Goal: Task Accomplishment & Management: Use online tool/utility

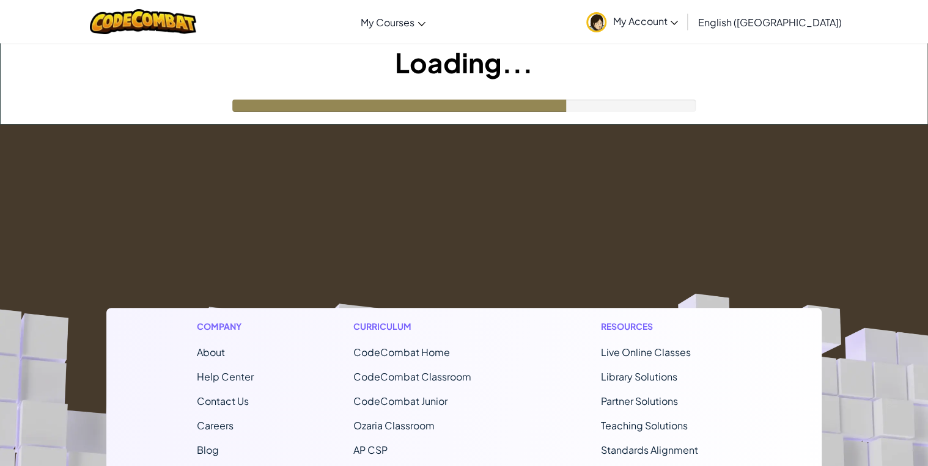
click at [691, 94] on div "Loading..." at bounding box center [464, 83] width 927 height 81
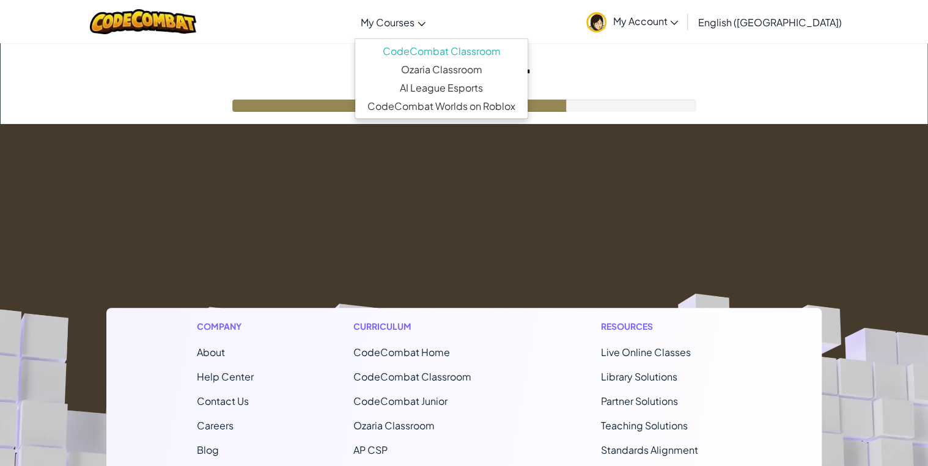
click at [425, 26] on icon at bounding box center [421, 24] width 7 height 4
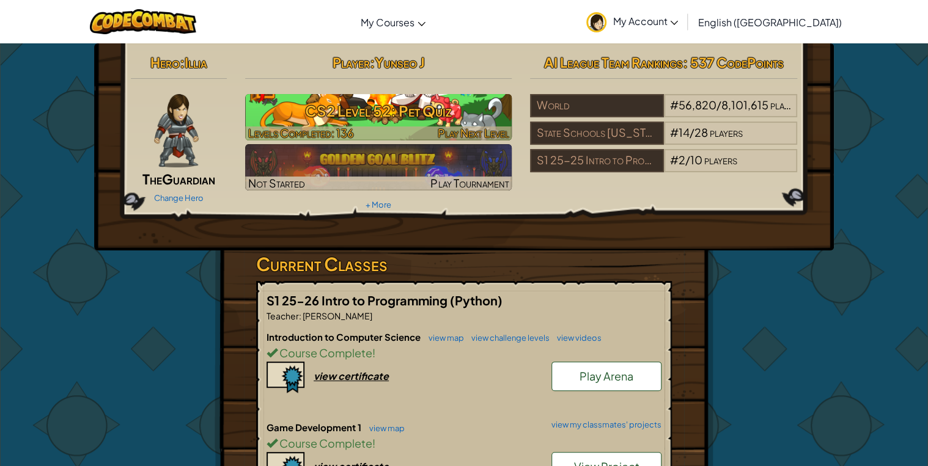
click at [331, 117] on h3 "CS2 Level 52: Pet Quiz" at bounding box center [378, 111] width 267 height 28
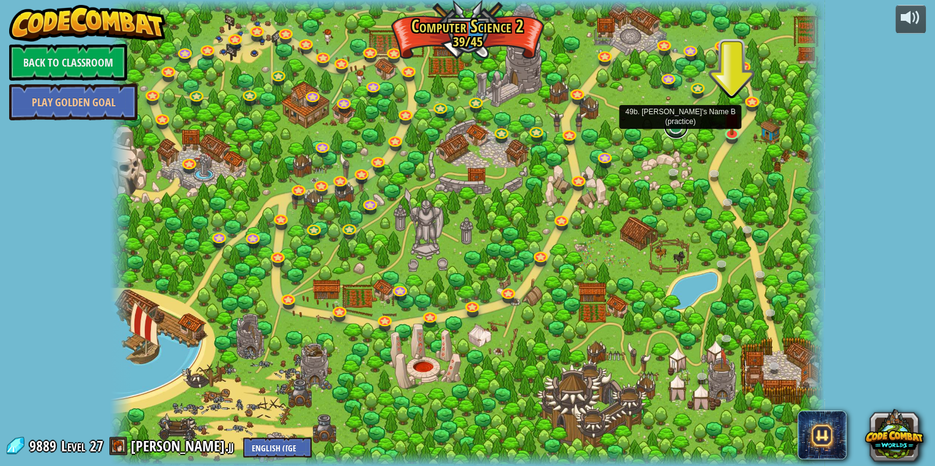
click at [673, 130] on link at bounding box center [676, 126] width 24 height 24
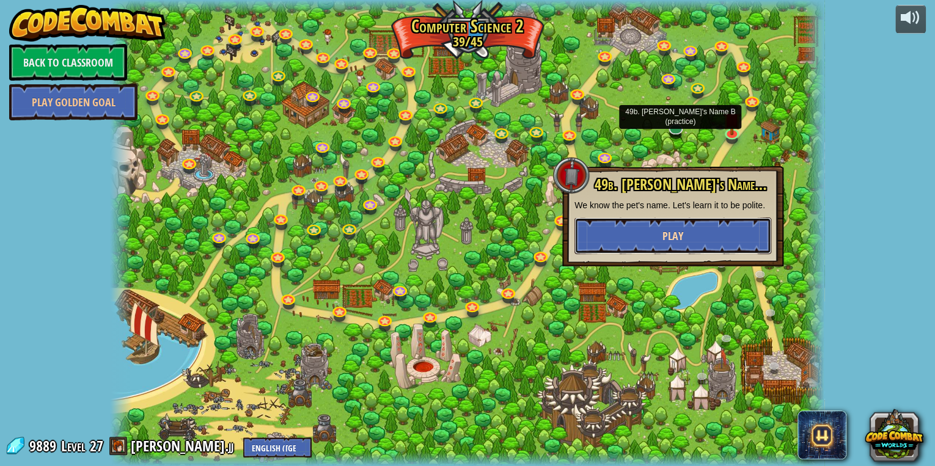
click at [689, 227] on button "Play" at bounding box center [673, 236] width 197 height 37
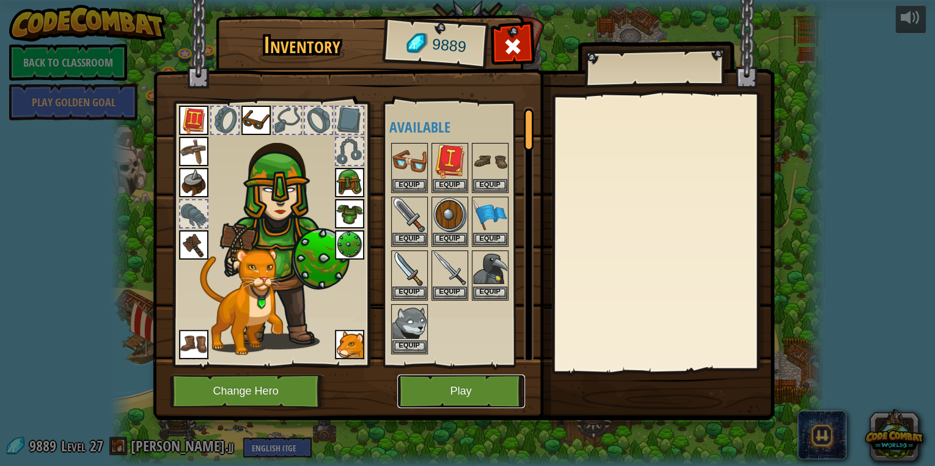
click at [471, 403] on button "Play" at bounding box center [461, 392] width 128 height 34
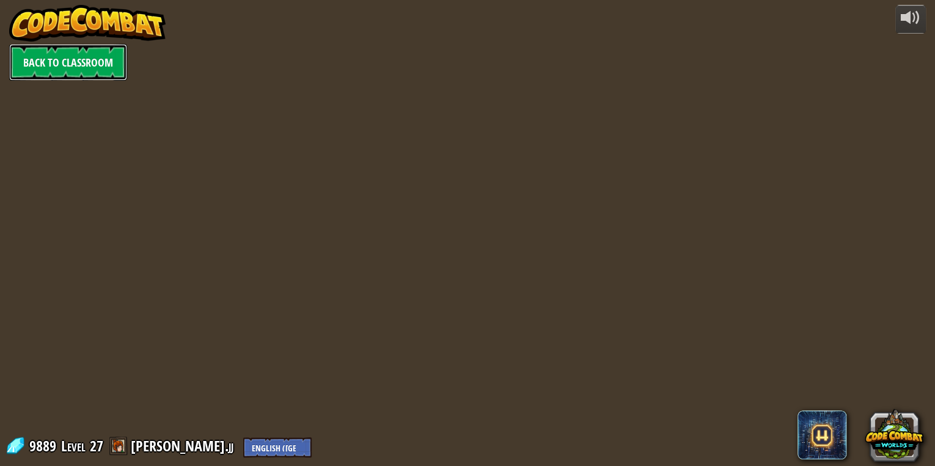
click at [67, 65] on link "Back to Classroom" at bounding box center [68, 62] width 118 height 37
click at [56, 68] on link "Back to Classroom" at bounding box center [68, 62] width 118 height 37
